Goal: Task Accomplishment & Management: Use online tool/utility

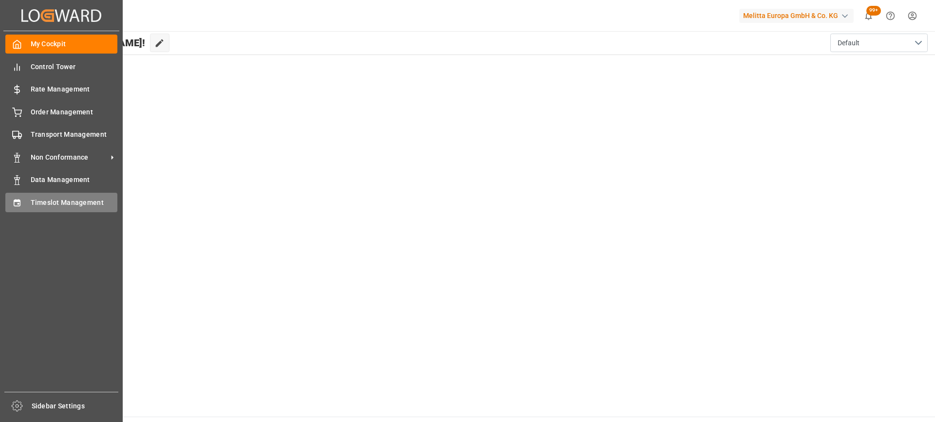
click at [29, 201] on div "Timeslot Management Timeslot Management" at bounding box center [61, 202] width 112 height 19
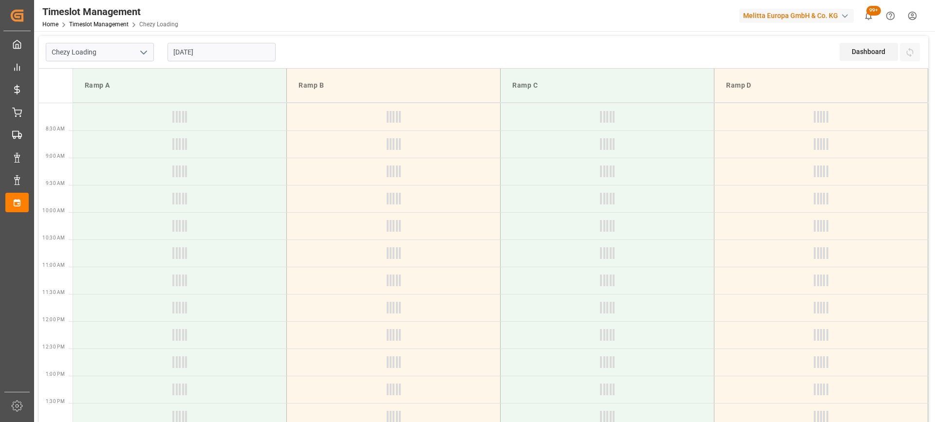
type input "Chezy Loading"
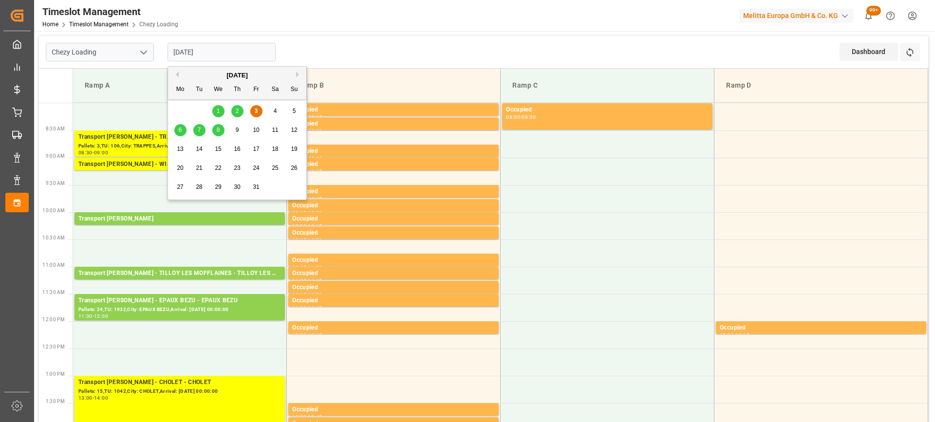
click at [212, 54] on input "[DATE]" at bounding box center [221, 52] width 108 height 18
click at [177, 129] on div "6" at bounding box center [180, 131] width 12 height 12
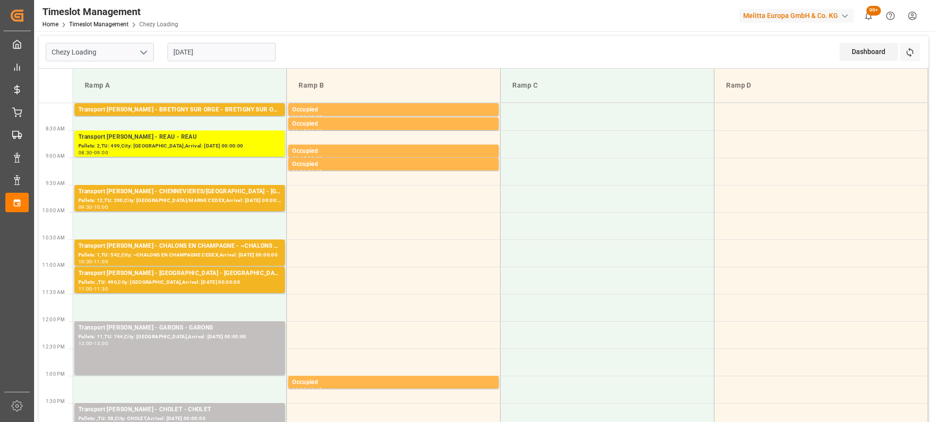
click at [250, 55] on input "[DATE]" at bounding box center [221, 52] width 108 height 18
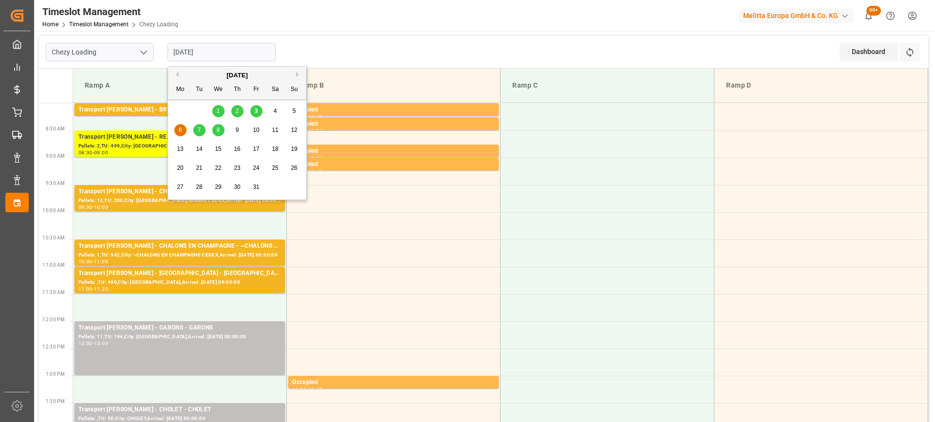
click at [256, 111] on span "3" at bounding box center [256, 111] width 3 height 7
type input "[DATE]"
